Goal: Transaction & Acquisition: Purchase product/service

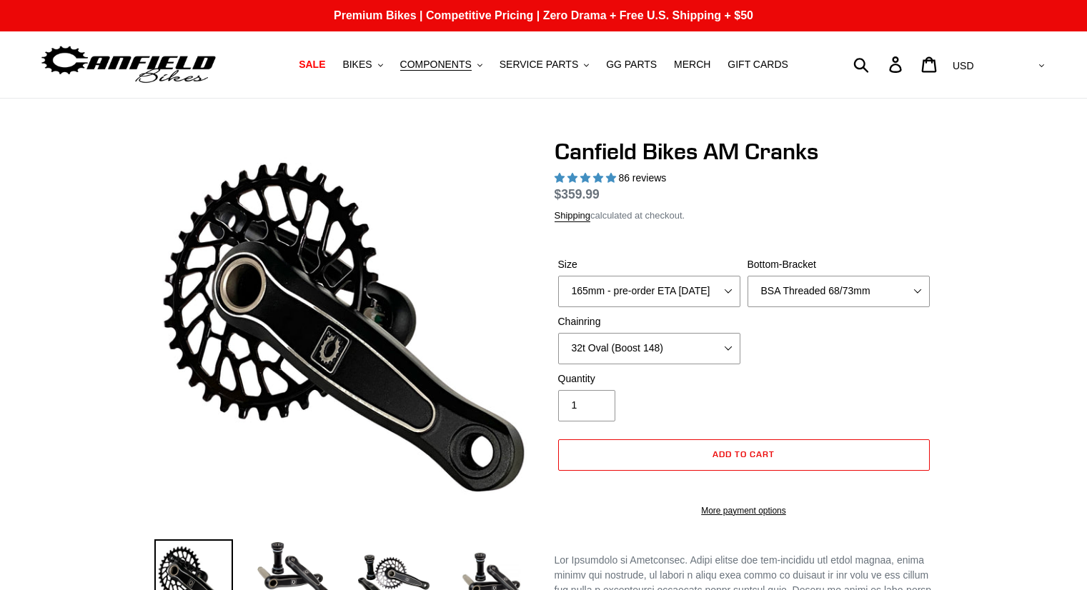
select select "highest-rating"
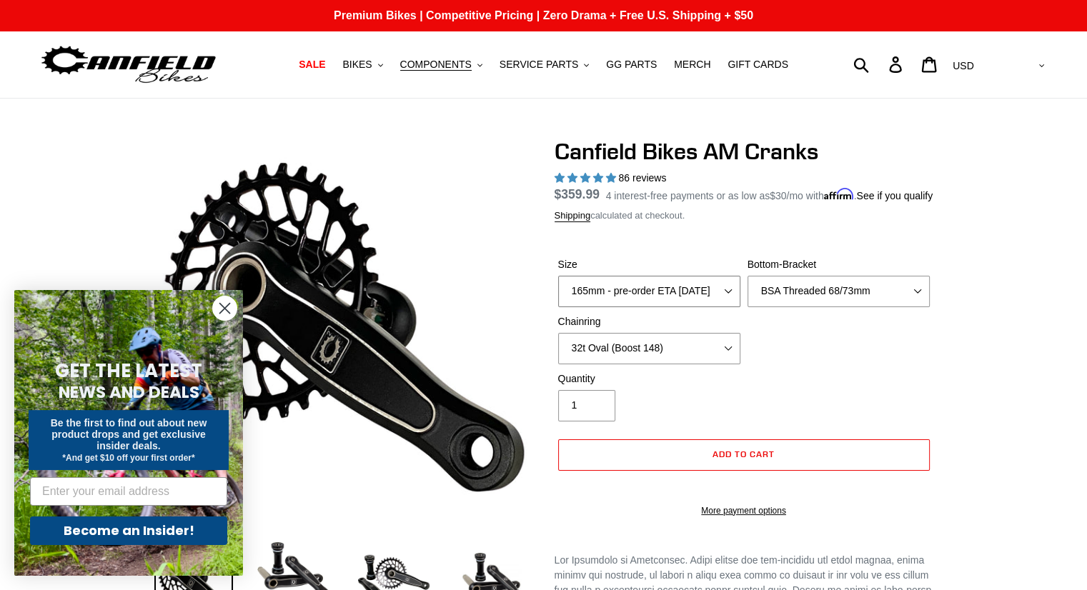
click at [727, 307] on select "150mm - pre-order ETA [DATE] 155mm - pre-order ETA [DATE] 160mm - pre-order ETA…" at bounding box center [649, 291] width 182 height 31
select select "160mm - pre-order ETA [DATE]"
click at [558, 293] on select "150mm - pre-order ETA [DATE] 155mm - pre-order ETA [DATE] 160mm - pre-order ETA…" at bounding box center [649, 291] width 182 height 31
click at [723, 355] on select "None 30t Round (Boost 148) 30t Oval (Boost 148) 32t Round (Boost 148) 32t Oval …" at bounding box center [649, 348] width 182 height 31
click at [558, 350] on select "None 30t Round (Boost 148) 30t Oval (Boost 148) 32t Round (Boost 148) 32t Oval …" at bounding box center [649, 348] width 182 height 31
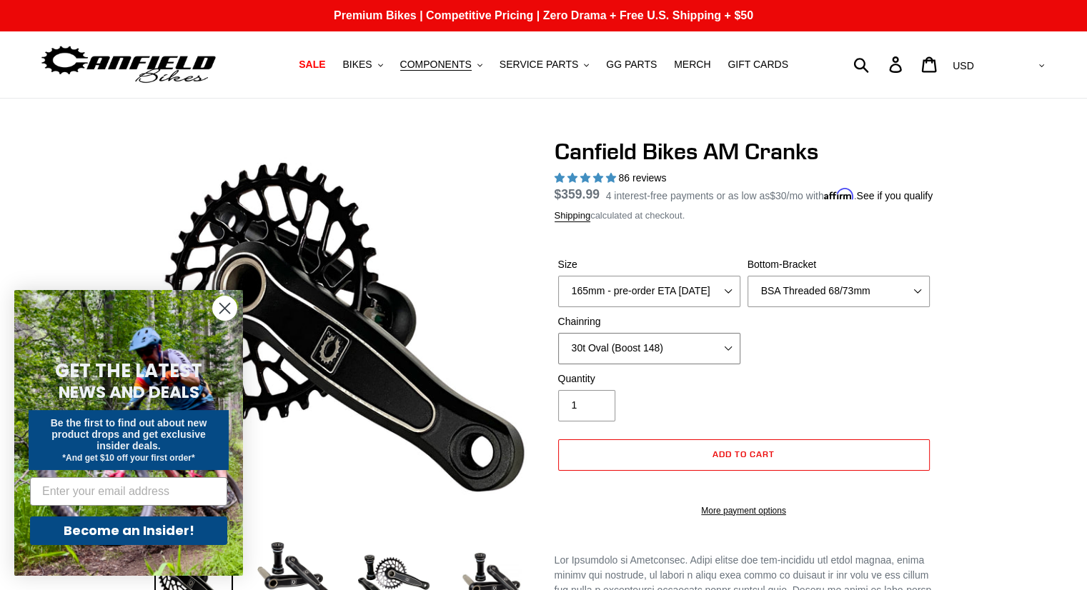
click at [720, 364] on select "None 30t Round (Boost 148) 30t Oval (Boost 148) 32t Round (Boost 148) 32t Oval …" at bounding box center [649, 348] width 182 height 31
select select "32t Oval (Boost 148)"
click at [558, 350] on select "None 30t Round (Boost 148) 30t Oval (Boost 148) 32t Round (Boost 148) 32t Oval …" at bounding box center [649, 348] width 182 height 31
